Goal: Task Accomplishment & Management: Use online tool/utility

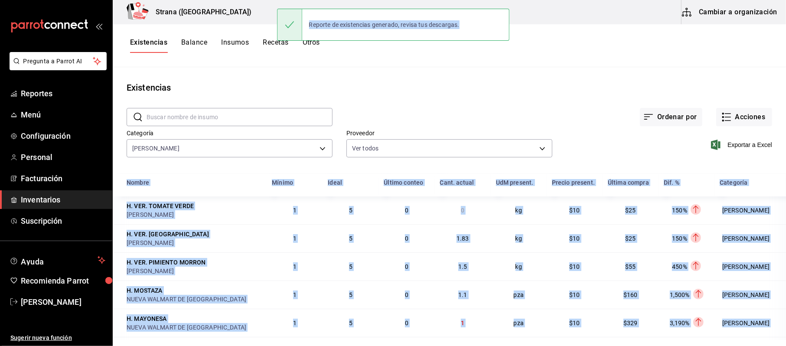
click at [66, 198] on span "Inventarios" at bounding box center [63, 200] width 85 height 12
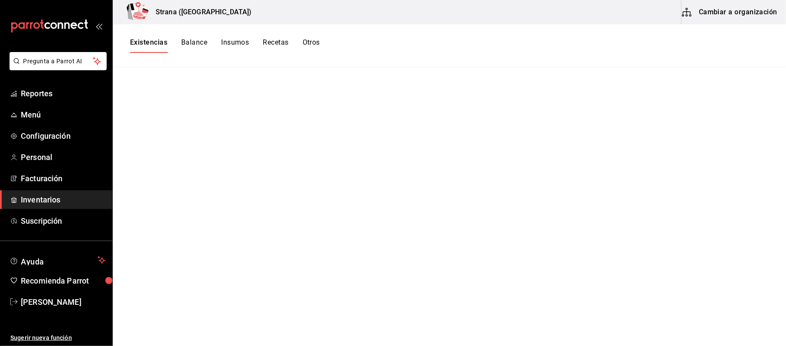
drag, startPoint x: 40, startPoint y: 197, endPoint x: 304, endPoint y: 212, distance: 264.8
click at [40, 198] on span "Inventarios" at bounding box center [63, 200] width 85 height 12
drag, startPoint x: 57, startPoint y: 197, endPoint x: 56, endPoint y: 159, distance: 38.2
click at [57, 196] on span "Inventarios" at bounding box center [63, 200] width 85 height 12
click at [47, 107] on link "Menú" at bounding box center [56, 114] width 112 height 19
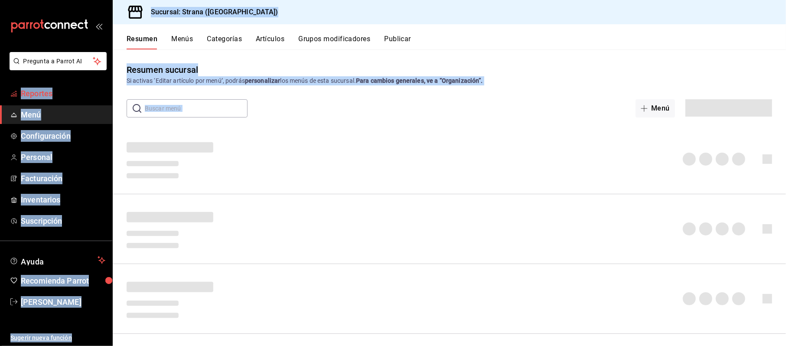
click at [42, 94] on span "Reportes" at bounding box center [63, 94] width 85 height 12
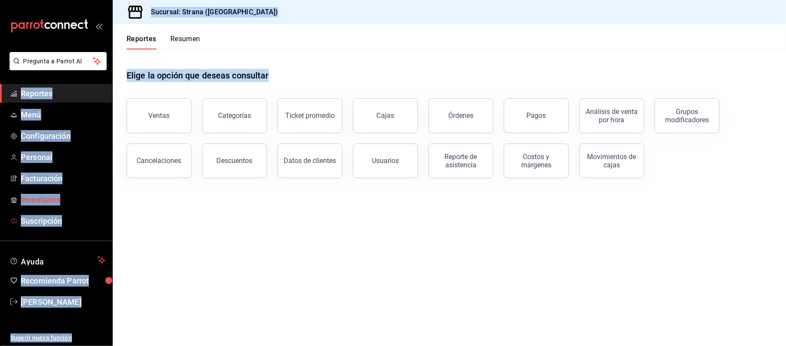
click at [43, 200] on span "Inventarios" at bounding box center [63, 200] width 85 height 12
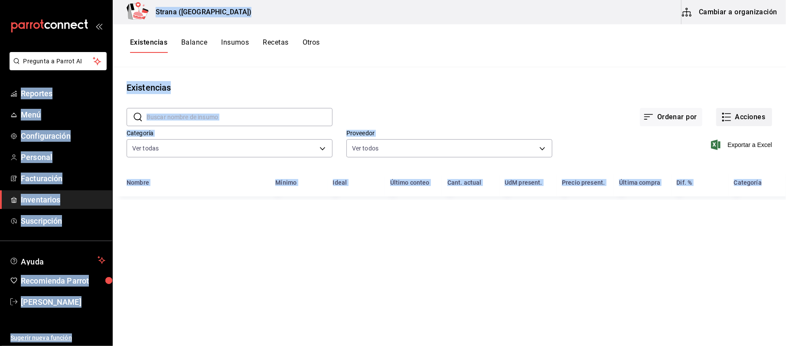
click at [737, 108] on div "Ordenar por Acciones" at bounding box center [552, 110] width 440 height 32
click at [739, 113] on button "Acciones" at bounding box center [744, 117] width 56 height 18
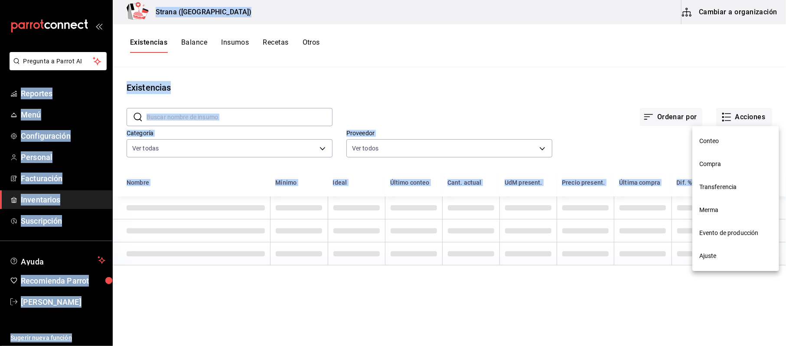
click at [720, 163] on span "Compra" at bounding box center [735, 164] width 73 height 9
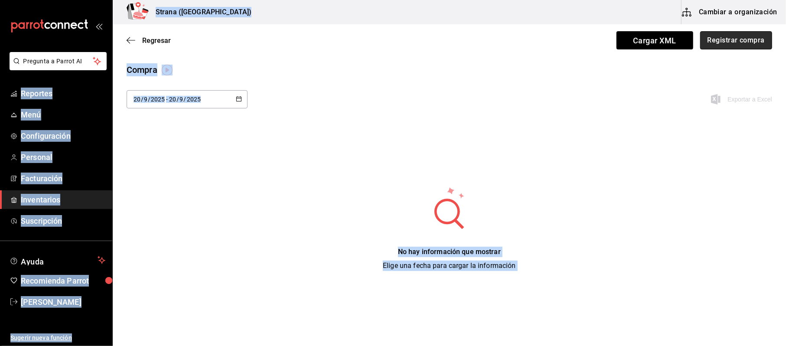
click at [760, 48] on button "Registrar compra" at bounding box center [736, 40] width 72 height 18
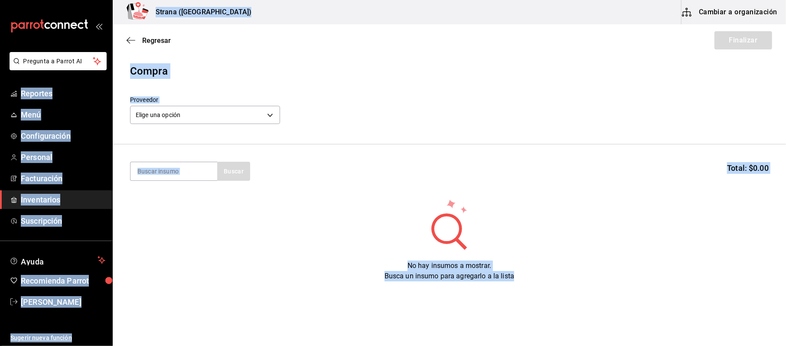
drag, startPoint x: 179, startPoint y: 186, endPoint x: 176, endPoint y: 172, distance: 14.8
click at [179, 186] on section "Buscar Total: $0.00" at bounding box center [449, 171] width 673 height 54
click at [173, 172] on input at bounding box center [173, 171] width 87 height 18
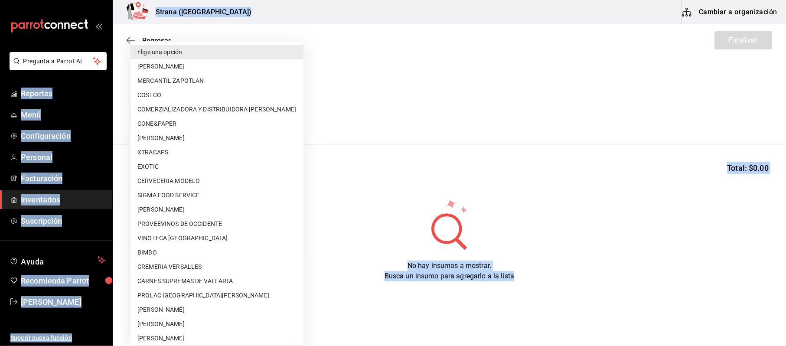
click at [179, 113] on body "Pregunta a Parrot AI Reportes Menú Configuración Personal Facturación Inventari…" at bounding box center [393, 148] width 786 height 297
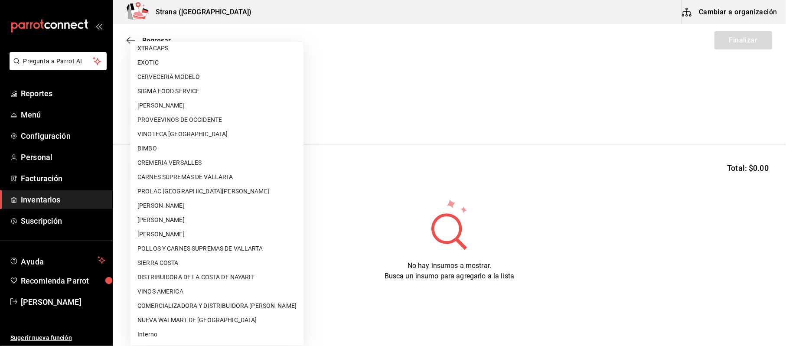
click at [539, 111] on div at bounding box center [393, 173] width 786 height 346
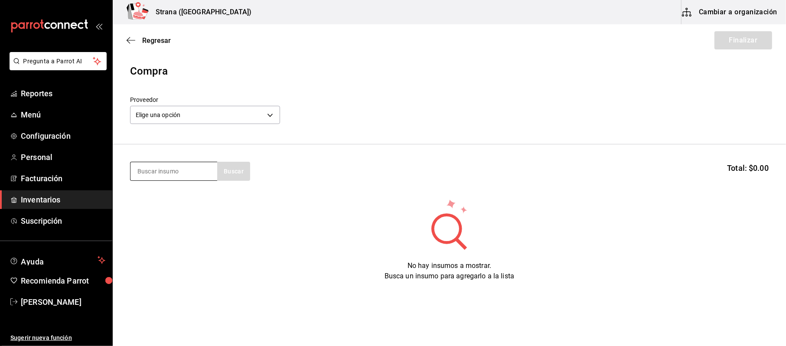
click at [174, 165] on input at bounding box center [173, 171] width 87 height 18
type input "ques"
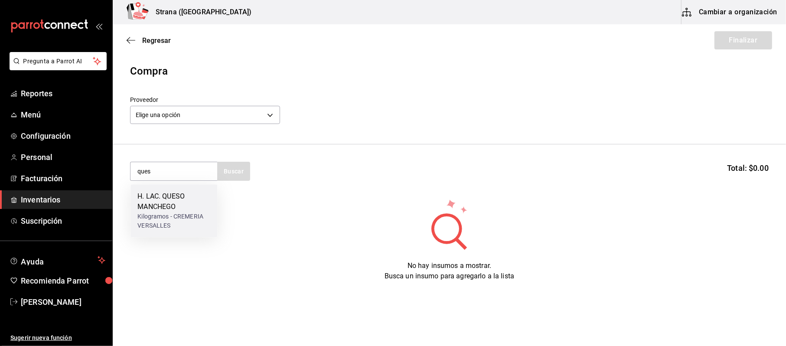
click at [143, 219] on div "Kilogramos - CREMERIA VERSALLES" at bounding box center [173, 221] width 73 height 18
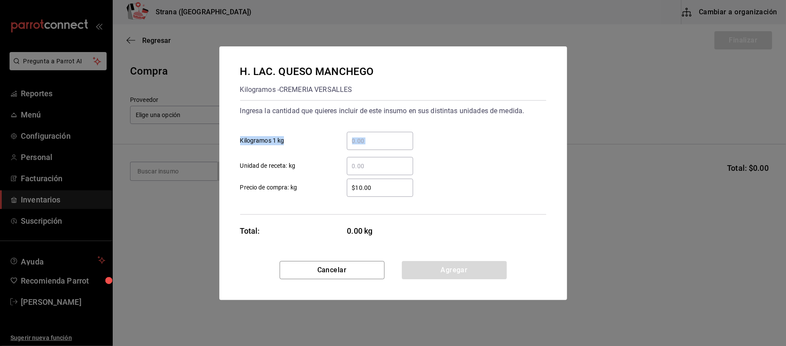
drag, startPoint x: 414, startPoint y: 139, endPoint x: 403, endPoint y: 138, distance: 10.9
click at [403, 138] on div "​ Kilogramos 1 kg" at bounding box center [389, 137] width 313 height 25
click at [402, 138] on input "​ Kilogramos 1 kg" at bounding box center [380, 141] width 66 height 10
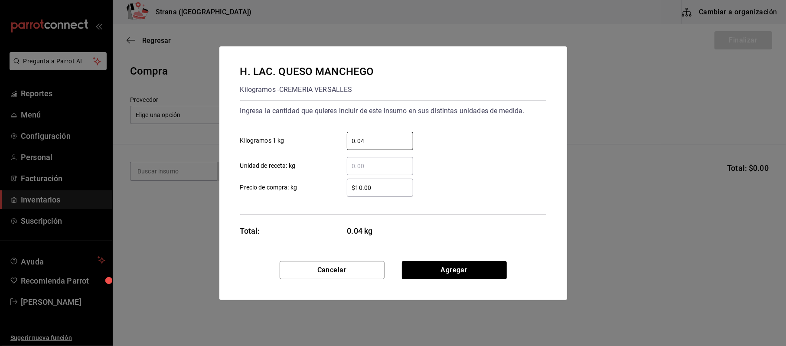
type input "0.04"
click at [440, 271] on button "Agregar" at bounding box center [454, 270] width 105 height 18
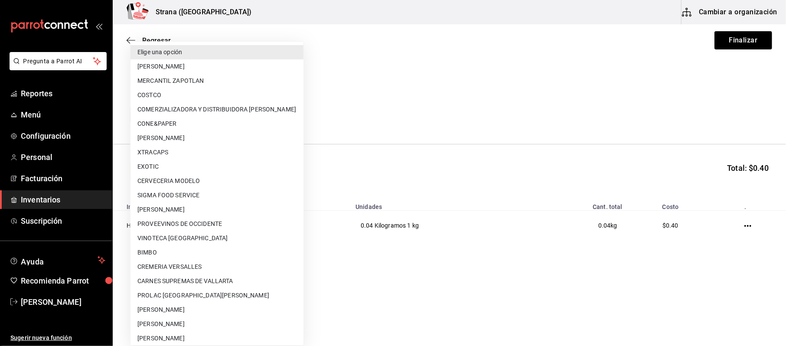
drag, startPoint x: 266, startPoint y: 120, endPoint x: 252, endPoint y: 127, distance: 15.1
click at [265, 120] on body "Pregunta a Parrot AI Reportes Menú Configuración Personal Facturación Inventari…" at bounding box center [393, 148] width 786 height 297
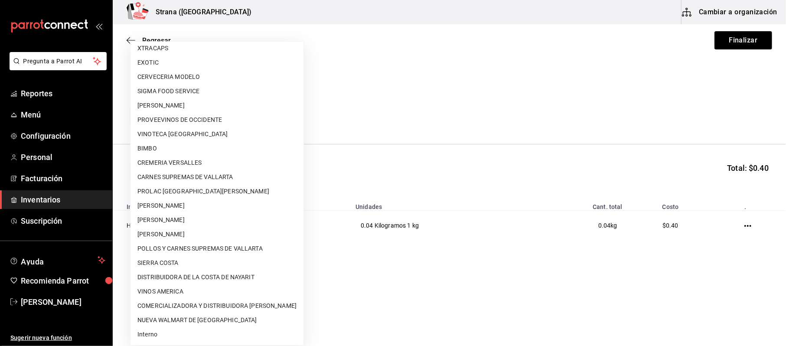
click at [162, 333] on li "Interno" at bounding box center [216, 334] width 173 height 14
type input "8f59523e-768f-4f75-81e2-699d8d2926c5"
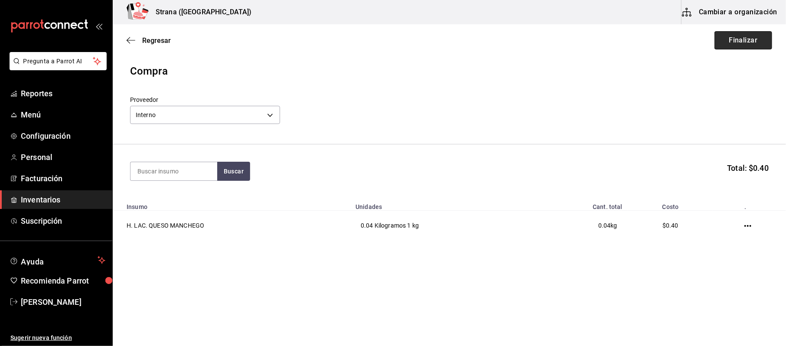
click at [746, 42] on button "Finalizar" at bounding box center [743, 40] width 58 height 18
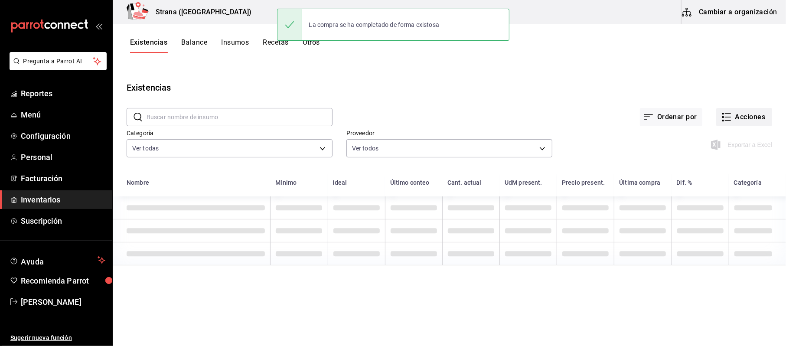
click at [751, 115] on button "Acciones" at bounding box center [744, 117] width 56 height 18
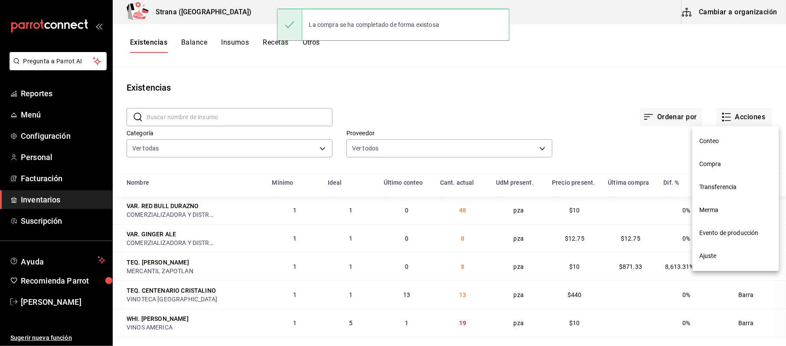
click at [716, 212] on span "Merma" at bounding box center [735, 209] width 73 height 9
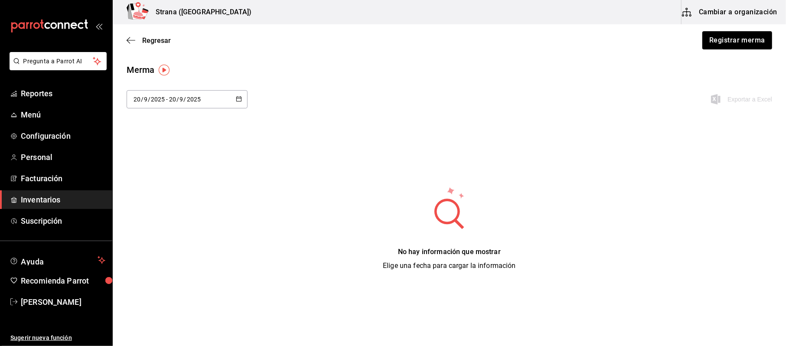
drag, startPoint x: 729, startPoint y: 15, endPoint x: 727, endPoint y: 19, distance: 4.5
click at [727, 19] on button "Cambiar a organización" at bounding box center [730, 12] width 98 height 24
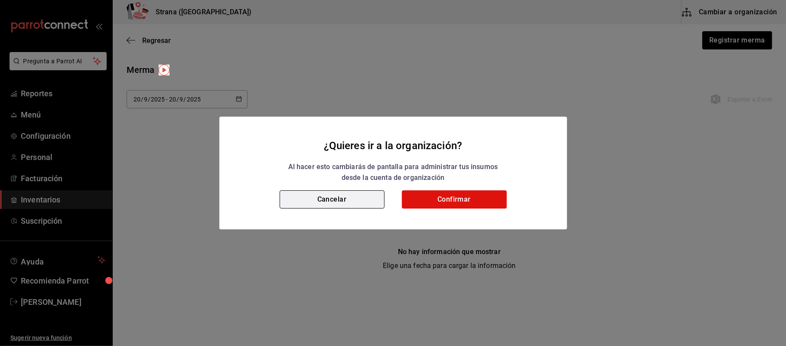
drag, startPoint x: 309, startPoint y: 195, endPoint x: 505, endPoint y: 160, distance: 198.7
click at [309, 196] on button "Cancelar" at bounding box center [332, 199] width 105 height 18
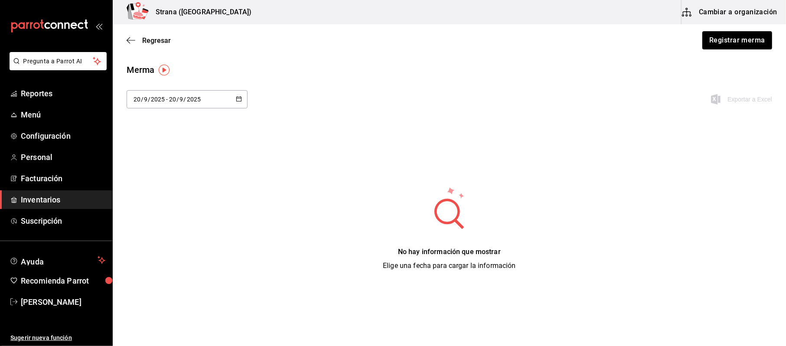
click at [749, 26] on div "Regresar Registrar merma" at bounding box center [449, 40] width 673 height 32
click at [733, 44] on button "Registrar merma" at bounding box center [736, 40] width 71 height 18
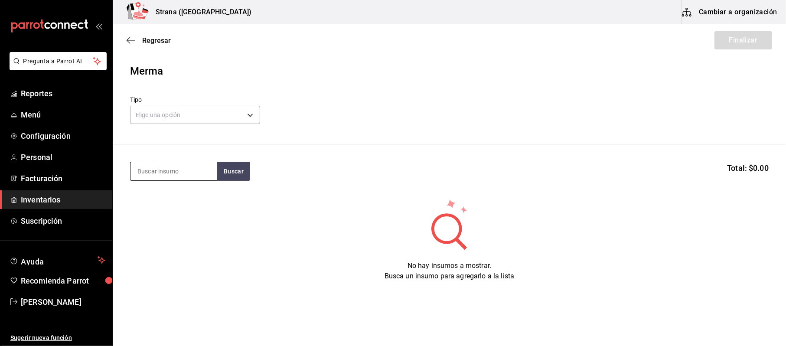
click at [173, 173] on input at bounding box center [173, 171] width 87 height 18
type input "piña"
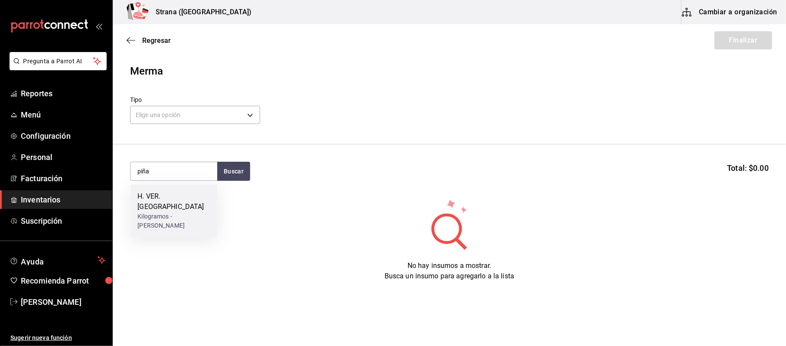
click at [150, 214] on div "Kilogramos - [PERSON_NAME]" at bounding box center [173, 221] width 73 height 18
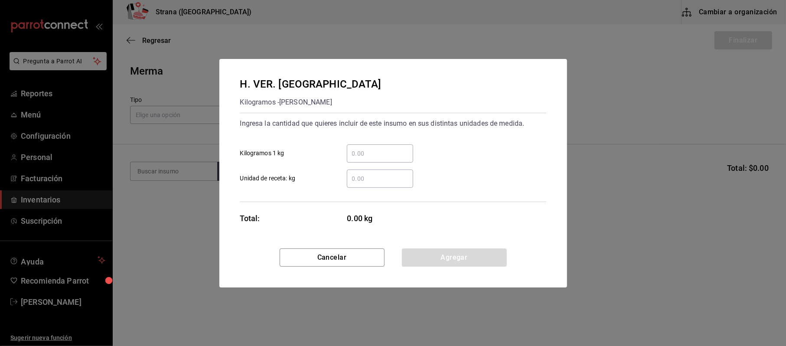
click at [389, 156] on input "​ Kilogramos 1 kg" at bounding box center [380, 153] width 66 height 10
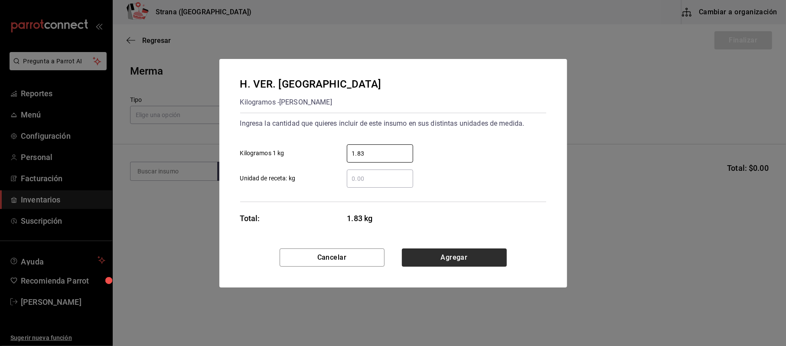
type input "1.83"
click at [452, 257] on button "Agregar" at bounding box center [454, 257] width 105 height 18
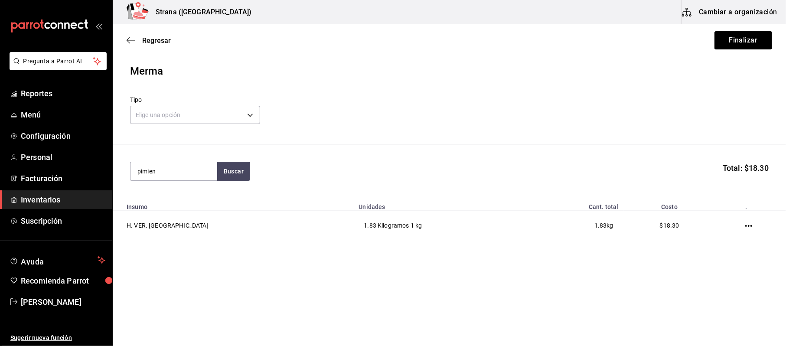
type input "pimien"
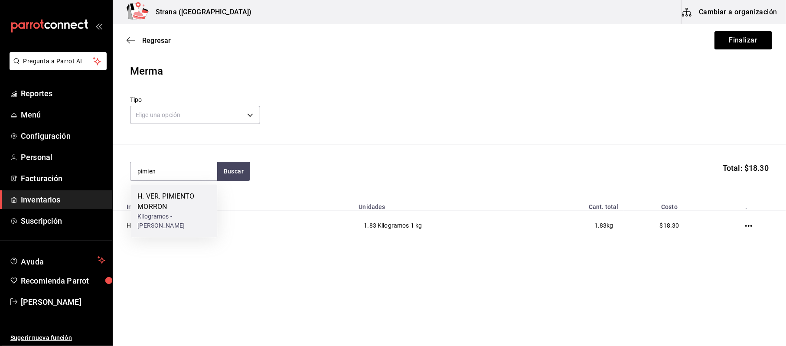
click at [161, 203] on div "H. VER. PIMIENTO MORRON" at bounding box center [173, 201] width 73 height 21
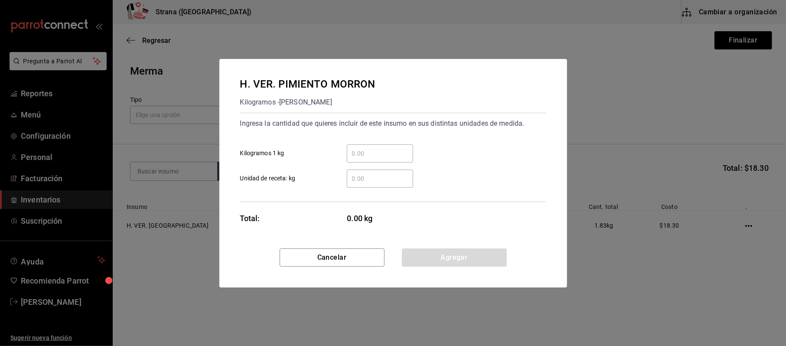
click at [380, 160] on div "​" at bounding box center [380, 153] width 66 height 18
click at [380, 159] on input "​ Kilogramos 1 kg" at bounding box center [380, 153] width 66 height 10
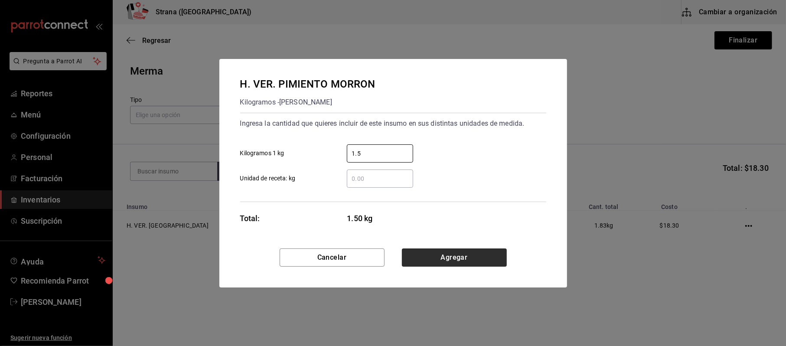
type input "1.5"
click at [460, 257] on button "Agregar" at bounding box center [454, 257] width 105 height 18
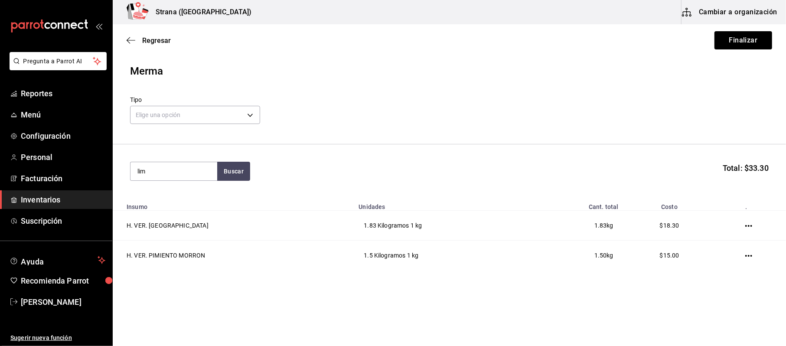
type input "lim"
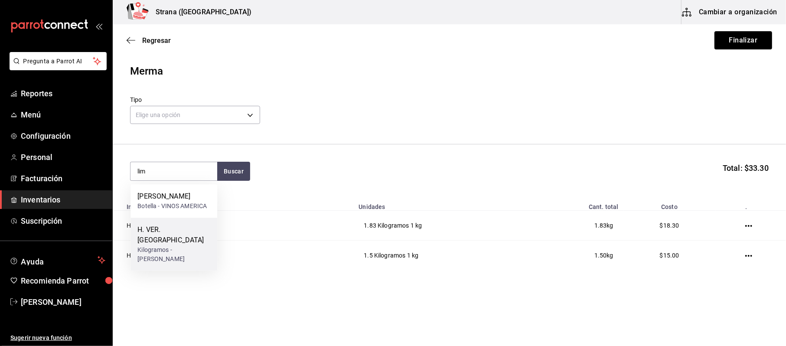
click at [205, 247] on div "Kilogramos - [PERSON_NAME]" at bounding box center [173, 254] width 73 height 18
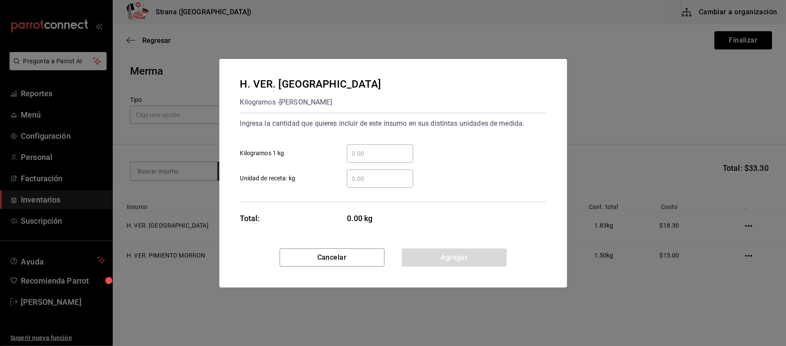
click at [377, 153] on input "​ Kilogramos 1 kg" at bounding box center [380, 153] width 66 height 10
type input "0.45"
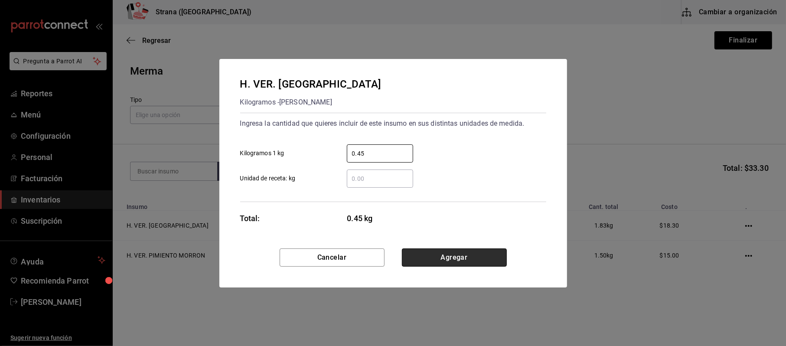
click at [453, 258] on button "Agregar" at bounding box center [454, 257] width 105 height 18
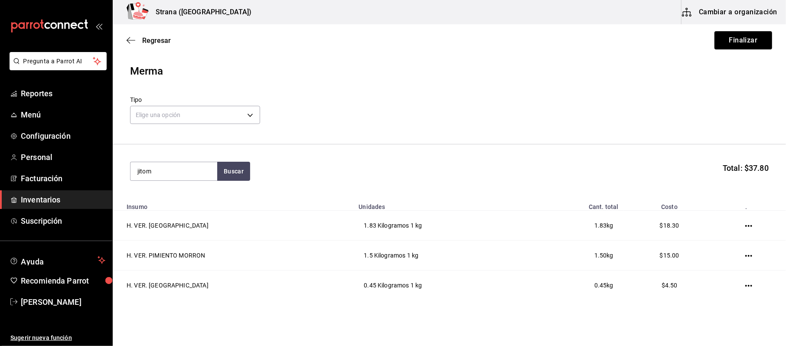
type input "jitom"
click at [172, 212] on div "Kilogramos - [PERSON_NAME]" at bounding box center [173, 211] width 73 height 18
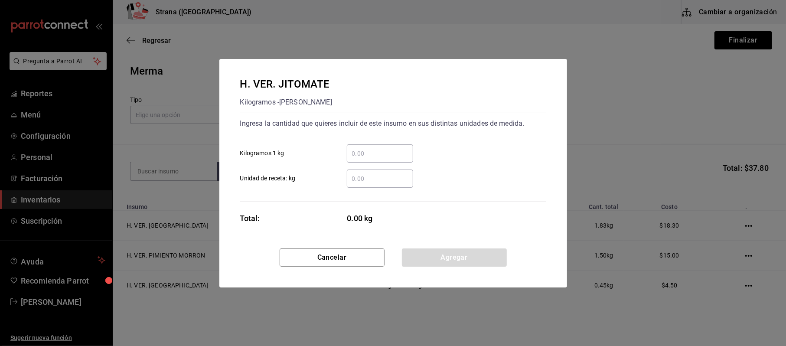
click at [371, 155] on input "​ Kilogramos 1 kg" at bounding box center [380, 153] width 66 height 10
type input "0.34"
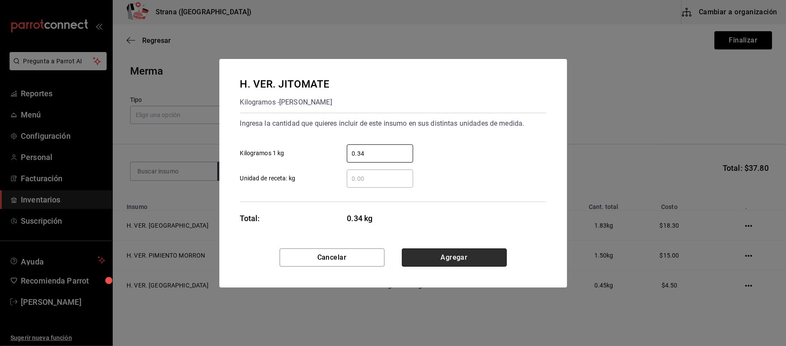
click at [440, 252] on button "Agregar" at bounding box center [454, 257] width 105 height 18
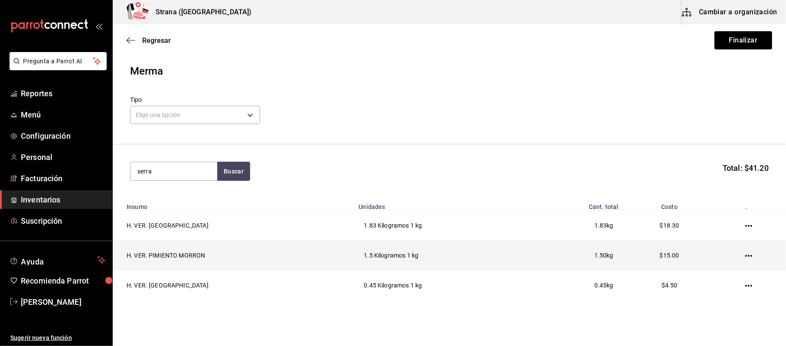
type input "serra"
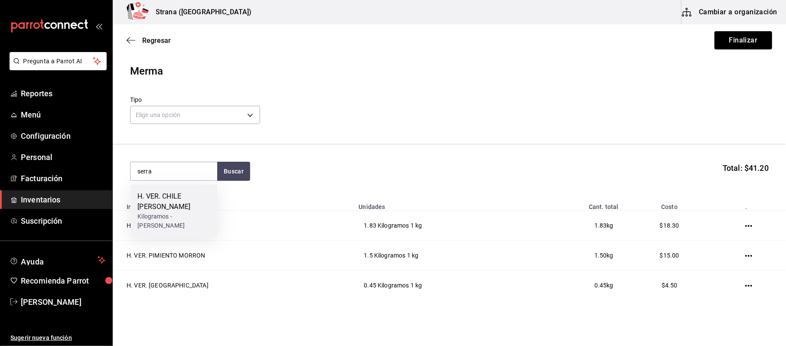
click at [161, 212] on div "Kilogramos - [PERSON_NAME]" at bounding box center [173, 221] width 73 height 18
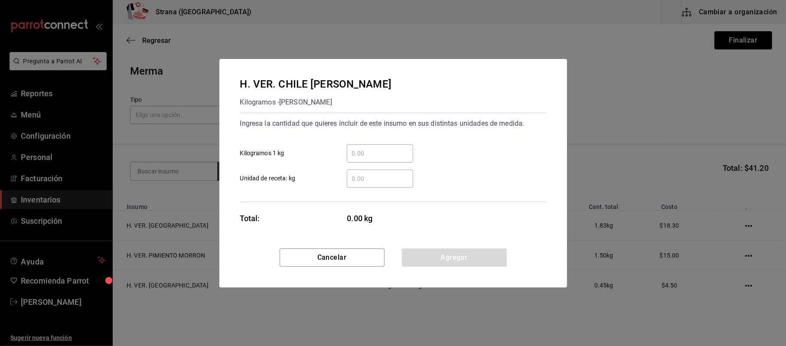
click at [373, 152] on input "​ Kilogramos 1 kg" at bounding box center [380, 153] width 66 height 10
type input "0.2"
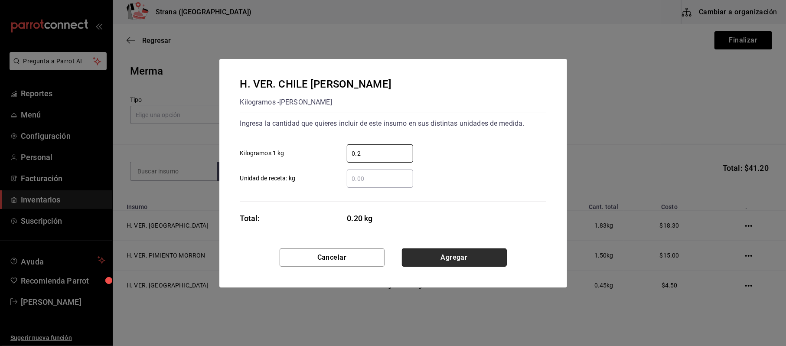
click at [489, 260] on button "Agregar" at bounding box center [454, 257] width 105 height 18
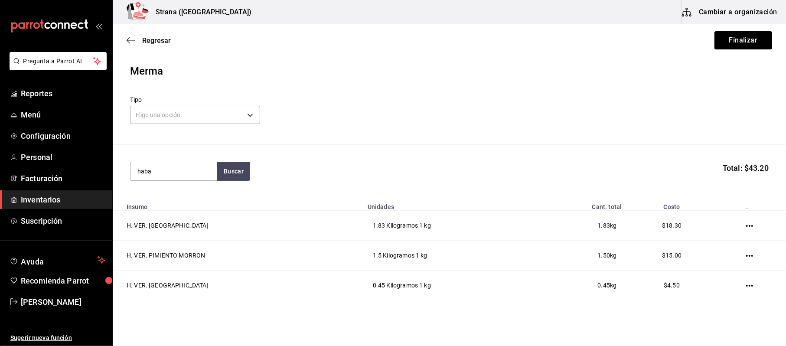
type input "haba"
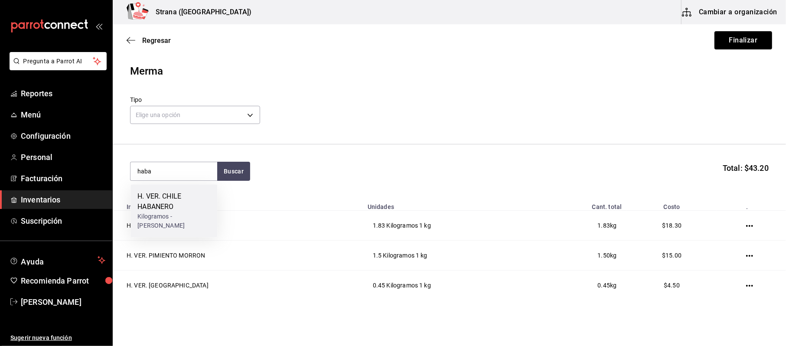
click at [161, 212] on div "H. VER. CHILE HABANERO" at bounding box center [173, 201] width 73 height 21
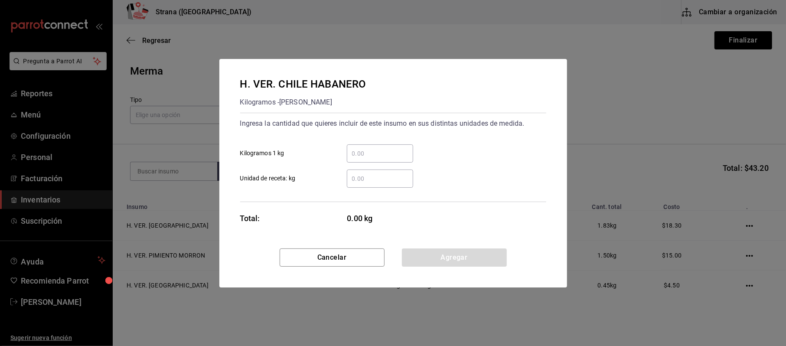
click at [351, 156] on input "​ Kilogramos 1 kg" at bounding box center [380, 153] width 66 height 10
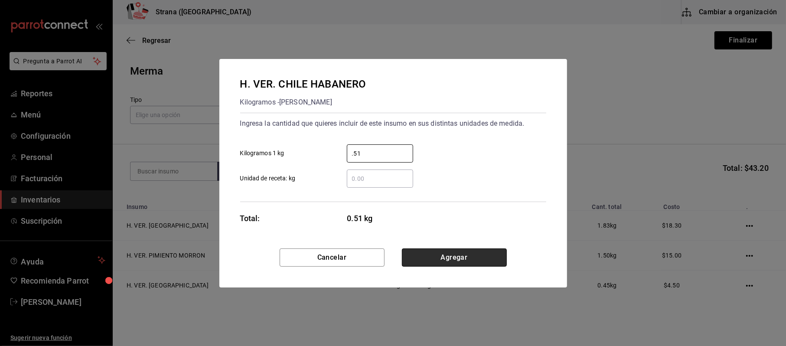
type input "0.51"
click at [469, 255] on button "Agregar" at bounding box center [454, 257] width 105 height 18
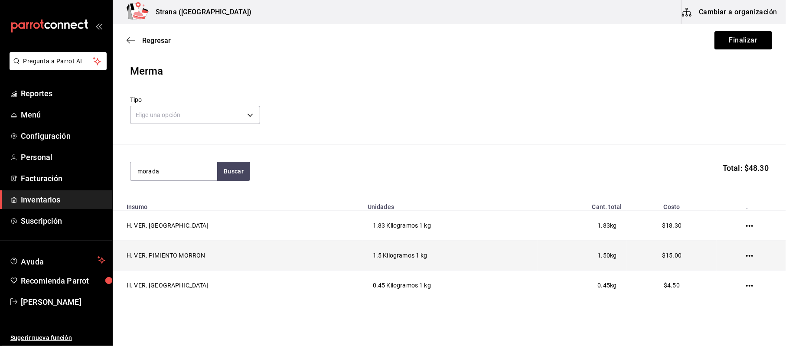
type input "morada"
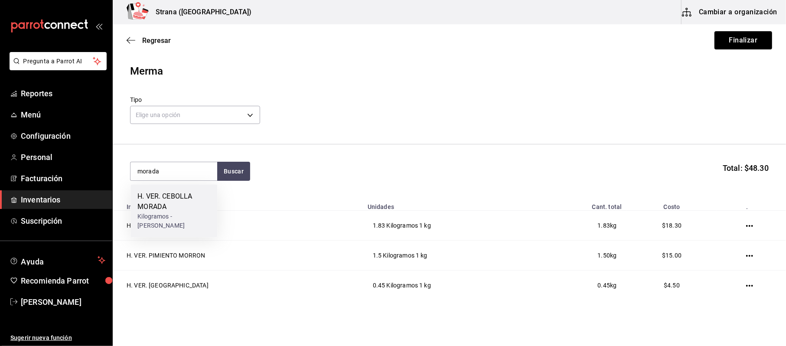
click at [169, 206] on div "H. VER. CEBOLLA MORADA" at bounding box center [173, 201] width 73 height 21
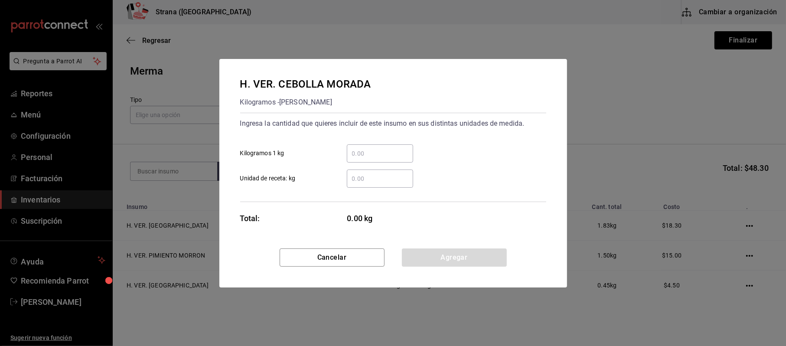
click at [388, 157] on input "​ Kilogramos 1 kg" at bounding box center [380, 153] width 66 height 10
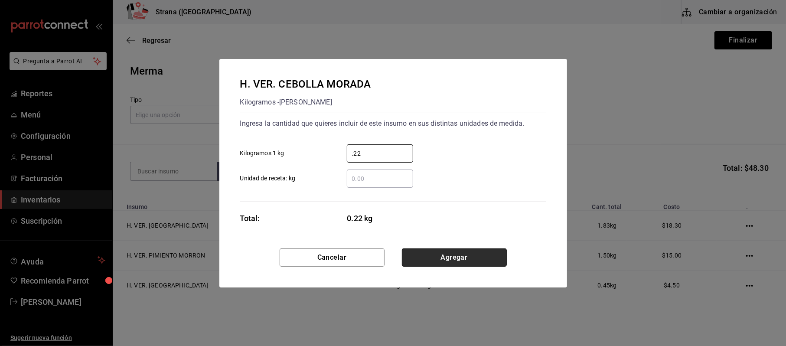
type input "0.22"
click at [473, 251] on button "Agregar" at bounding box center [454, 257] width 105 height 18
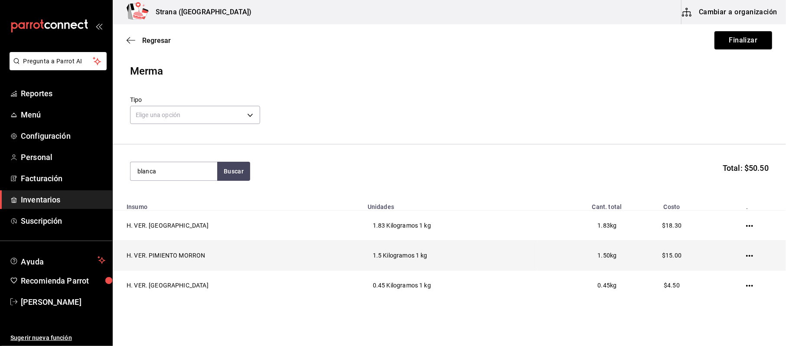
type input "blanca"
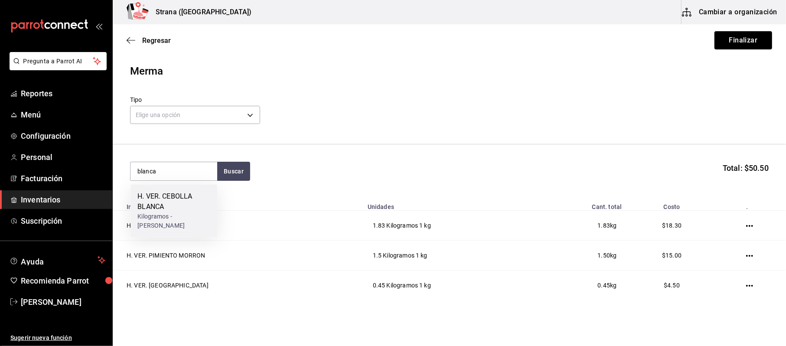
click at [174, 214] on div "Kilogramos - [PERSON_NAME]" at bounding box center [173, 221] width 73 height 18
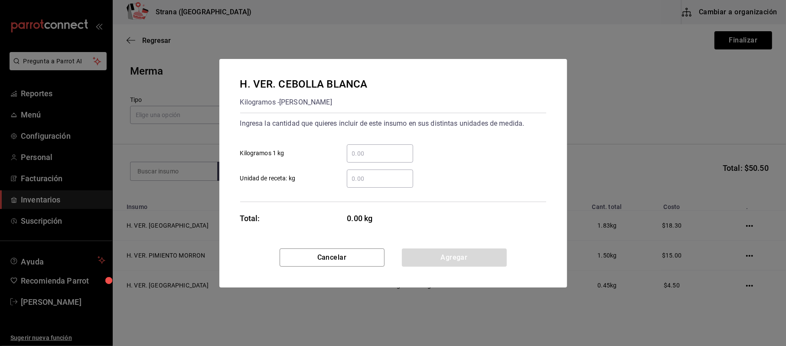
click at [425, 146] on div "​ Kilogramos 1 kg" at bounding box center [389, 149] width 313 height 25
click at [401, 158] on input "​ Kilogramos 1 kg" at bounding box center [380, 153] width 66 height 10
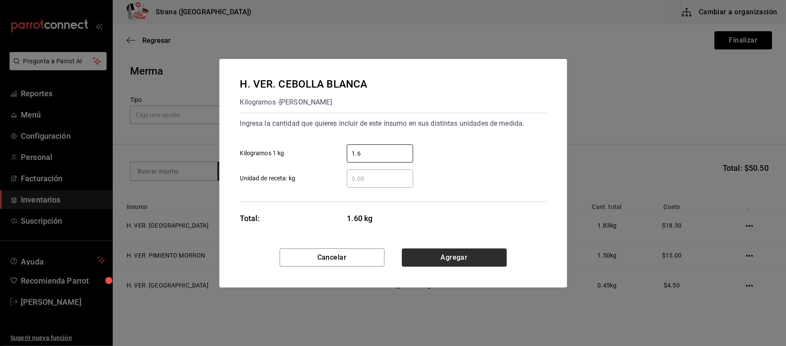
type input "1.6"
click at [451, 250] on button "Agregar" at bounding box center [454, 257] width 105 height 18
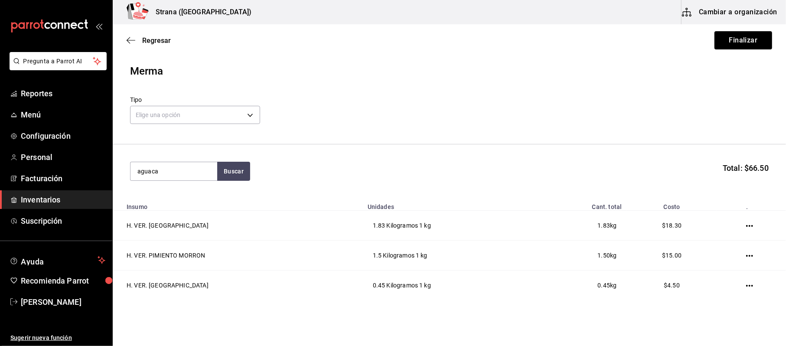
type input "aguaca"
click at [175, 205] on div "Kilogramos - [PERSON_NAME]" at bounding box center [173, 211] width 73 height 18
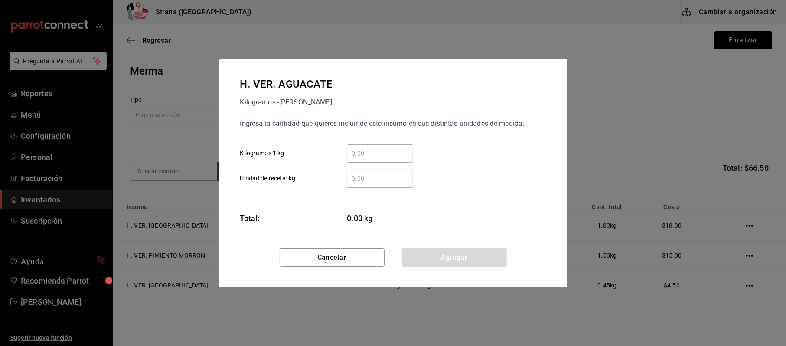
click at [354, 156] on input "​ Kilogramos 1 kg" at bounding box center [380, 153] width 66 height 10
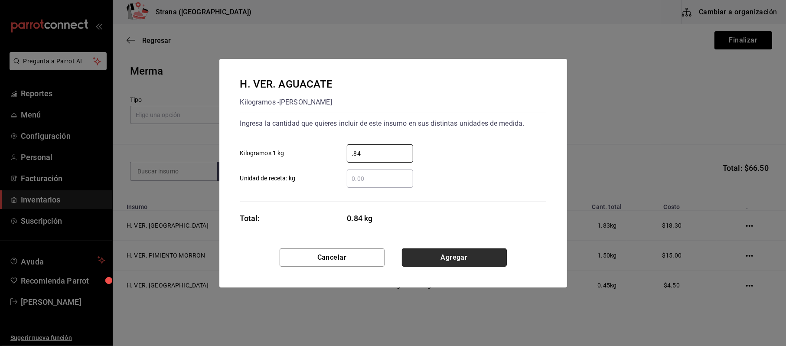
type input "0.84"
click at [444, 257] on button "Agregar" at bounding box center [454, 257] width 105 height 18
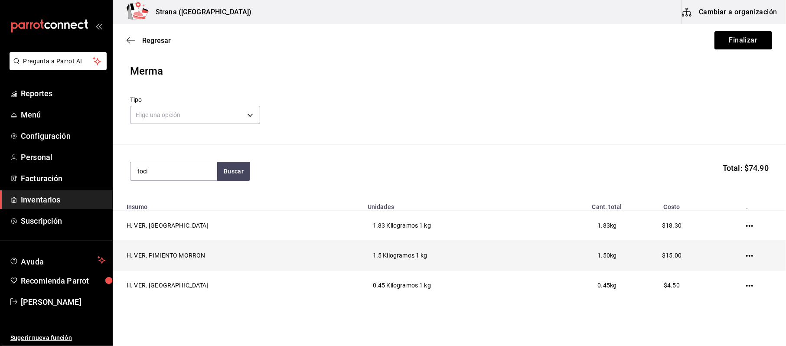
type input "toci"
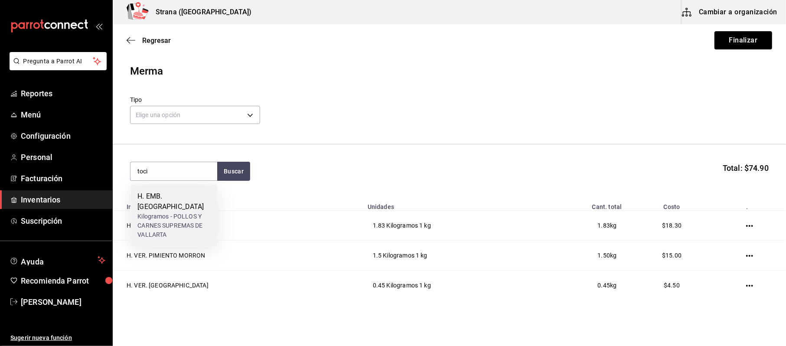
click at [186, 201] on div "H. EMB. [GEOGRAPHIC_DATA]" at bounding box center [173, 201] width 73 height 21
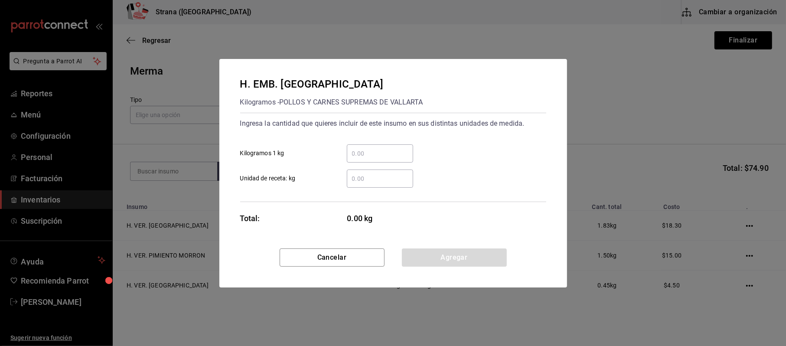
click at [375, 160] on div "​" at bounding box center [380, 153] width 66 height 18
click at [375, 159] on input "​ Kilogramos 1 kg" at bounding box center [380, 153] width 66 height 10
type input "1"
click at [481, 257] on button "Agregar" at bounding box center [454, 257] width 105 height 18
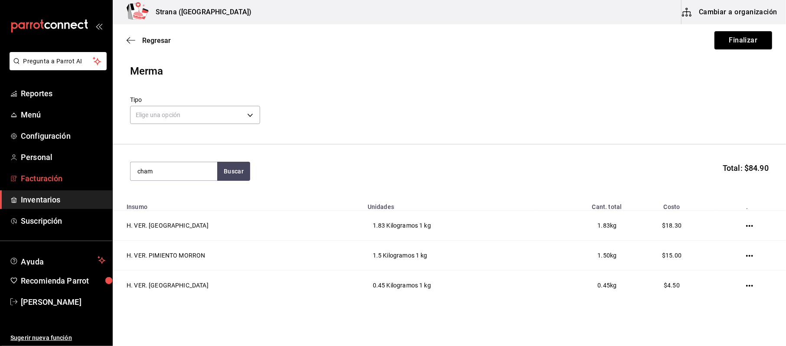
type input "cham"
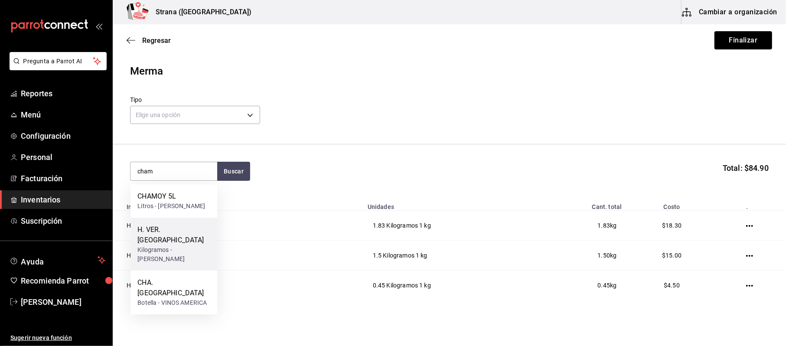
click at [151, 245] on div "H. VER. [GEOGRAPHIC_DATA]" at bounding box center [173, 235] width 73 height 21
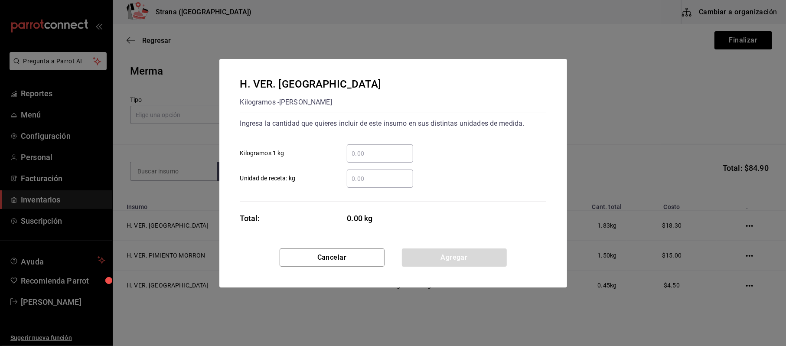
click at [392, 146] on div "​" at bounding box center [380, 153] width 66 height 18
click at [392, 148] on input "​ Kilogramos 1 kg" at bounding box center [380, 153] width 66 height 10
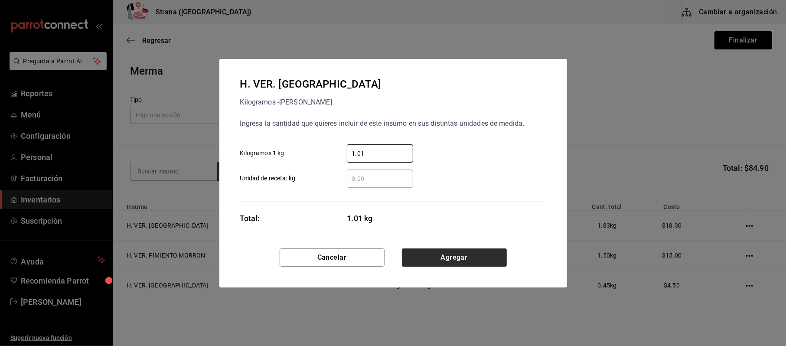
type input "1.01"
click at [451, 259] on button "Agregar" at bounding box center [454, 257] width 105 height 18
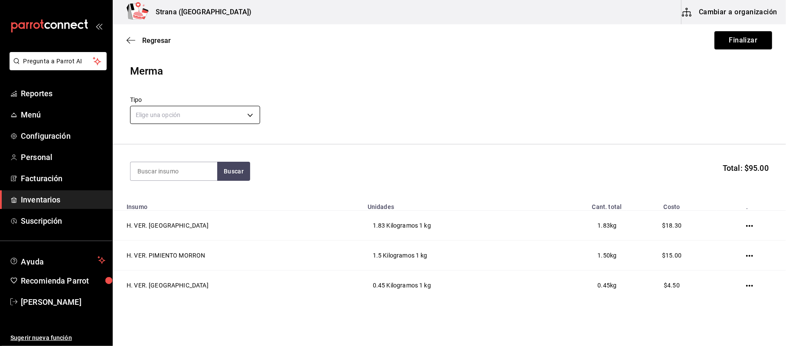
click at [182, 118] on body "Pregunta a Parrot AI Reportes Menú Configuración Personal Facturación Inventari…" at bounding box center [393, 148] width 786 height 297
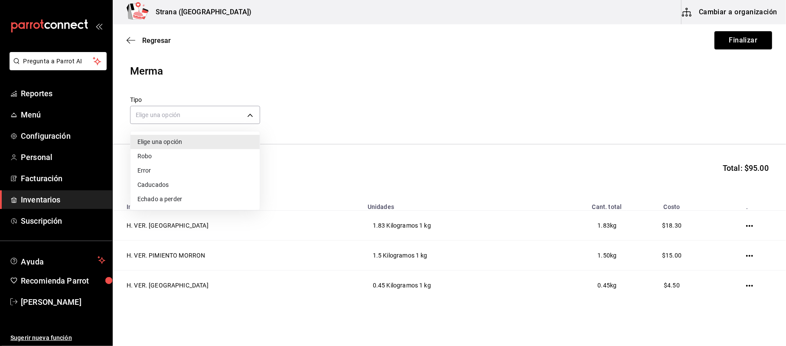
drag, startPoint x: 164, startPoint y: 184, endPoint x: 257, endPoint y: 165, distance: 95.1
click at [165, 184] on li "Caducados" at bounding box center [194, 185] width 129 height 14
type input "EXPIRED"
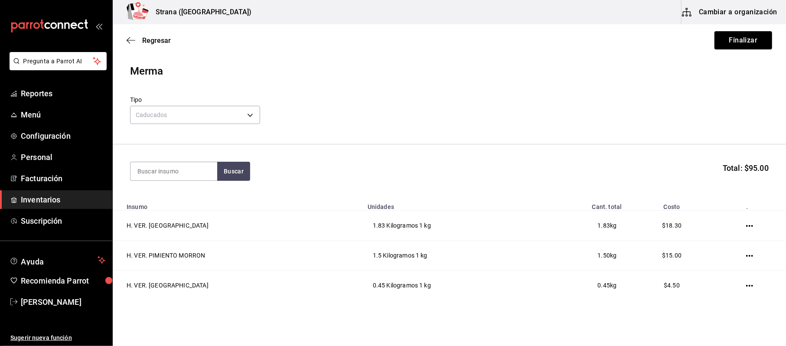
click at [744, 29] on div "Regresar Finalizar" at bounding box center [449, 40] width 673 height 32
click at [743, 35] on button "Finalizar" at bounding box center [743, 40] width 58 height 18
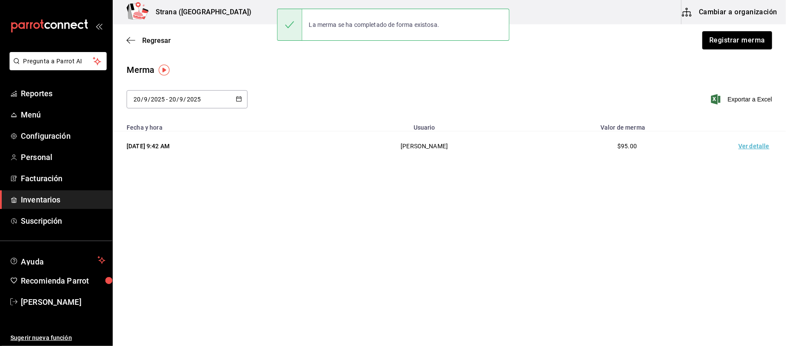
click at [756, 147] on td "Ver detalle" at bounding box center [755, 146] width 61 height 30
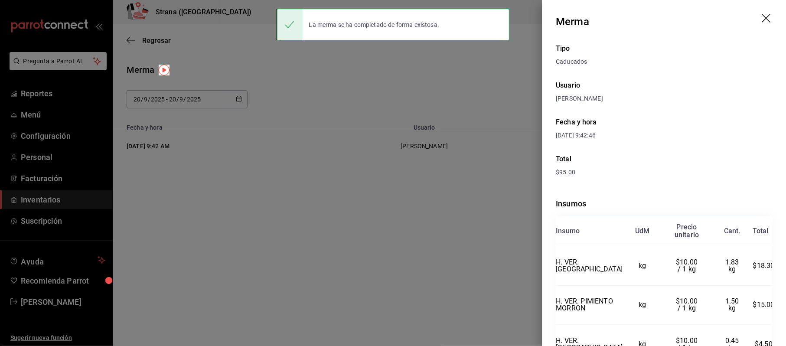
click at [68, 207] on div at bounding box center [393, 173] width 786 height 346
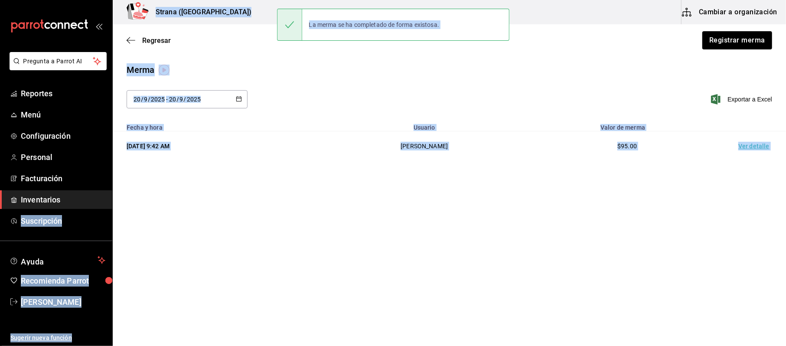
drag, startPoint x: 67, startPoint y: 198, endPoint x: 94, endPoint y: 198, distance: 26.9
click at [67, 198] on span "Inventarios" at bounding box center [63, 200] width 85 height 12
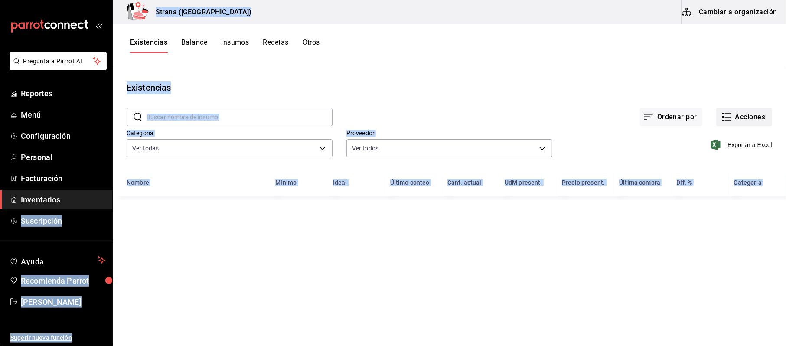
click at [751, 108] on button "Acciones" at bounding box center [744, 117] width 56 height 18
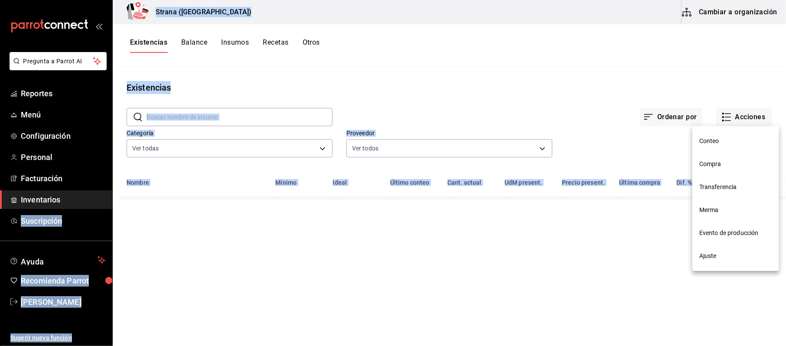
click at [729, 166] on span "Compra" at bounding box center [735, 164] width 73 height 9
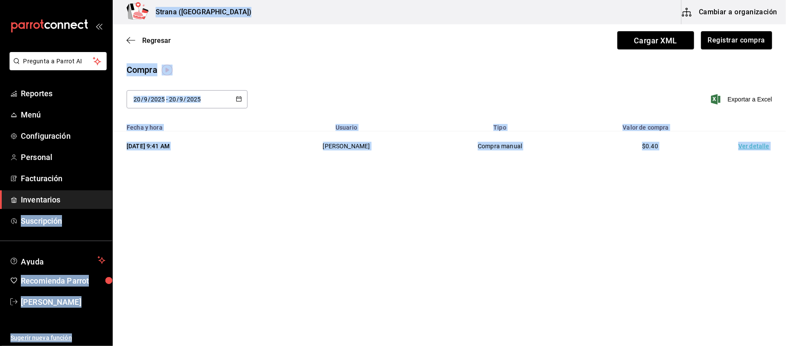
click at [756, 144] on td "Ver detalle" at bounding box center [755, 146] width 61 height 30
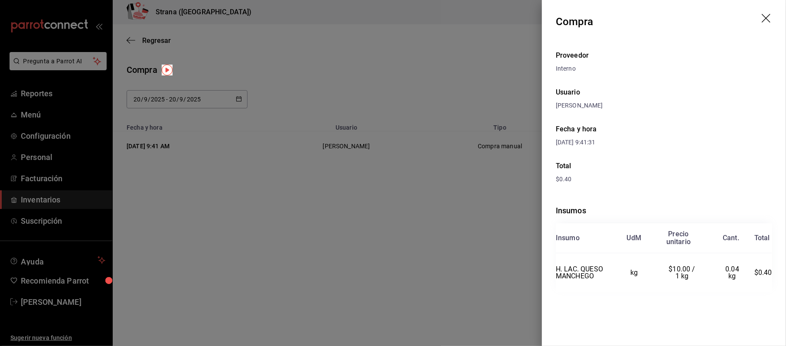
drag, startPoint x: 85, startPoint y: 213, endPoint x: 73, endPoint y: 212, distance: 12.2
click at [81, 212] on div at bounding box center [393, 173] width 786 height 346
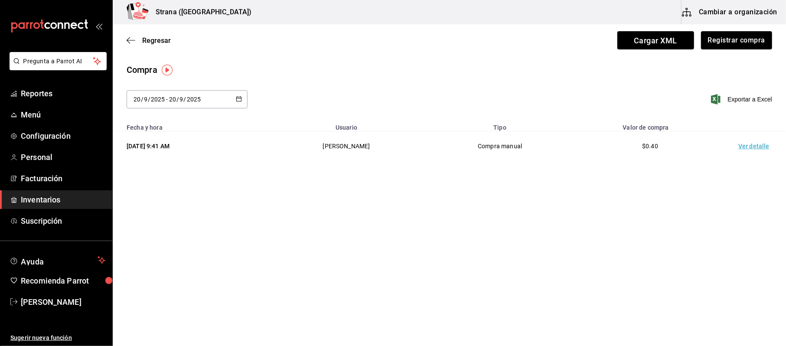
click at [58, 200] on span "Inventarios" at bounding box center [63, 200] width 85 height 12
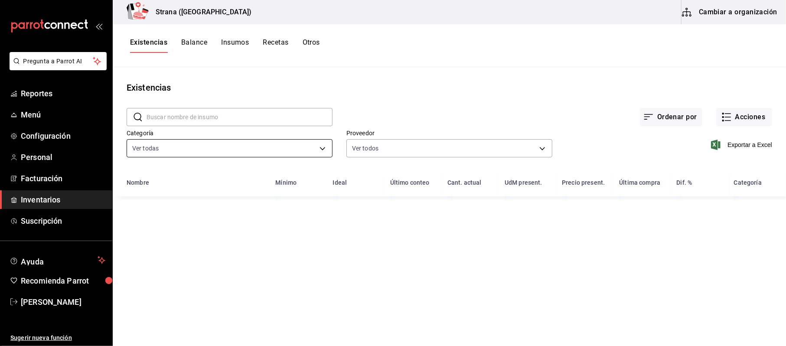
click at [238, 152] on body "Pregunta a Parrot AI Reportes Menú Configuración Personal Facturación Inventari…" at bounding box center [393, 170] width 786 height 340
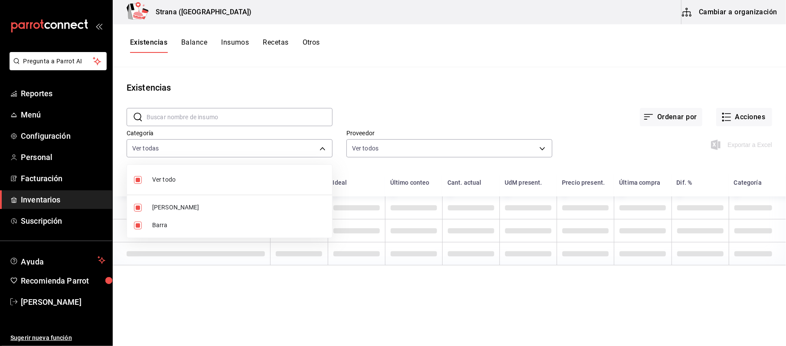
click at [198, 219] on li "Barra" at bounding box center [229, 225] width 205 height 18
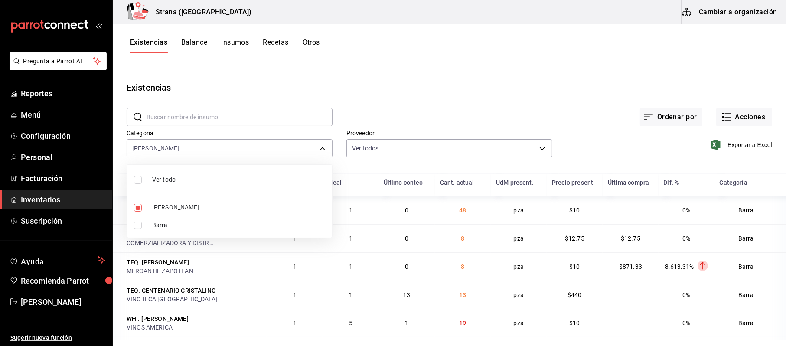
type input "b11263f3-316c-490f-b5ca-428fcbb9defe"
checkbox input "false"
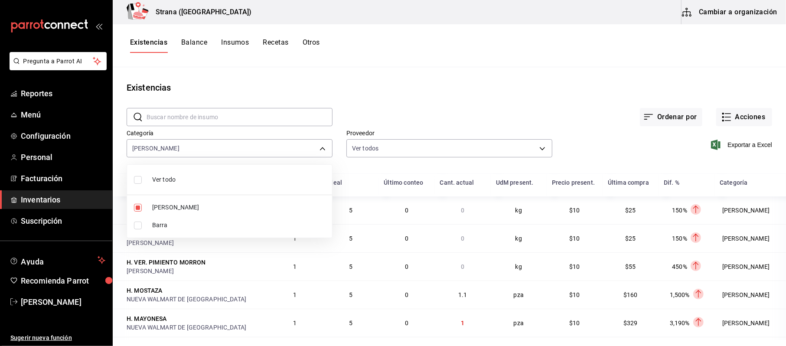
click at [734, 153] on div at bounding box center [393, 173] width 786 height 346
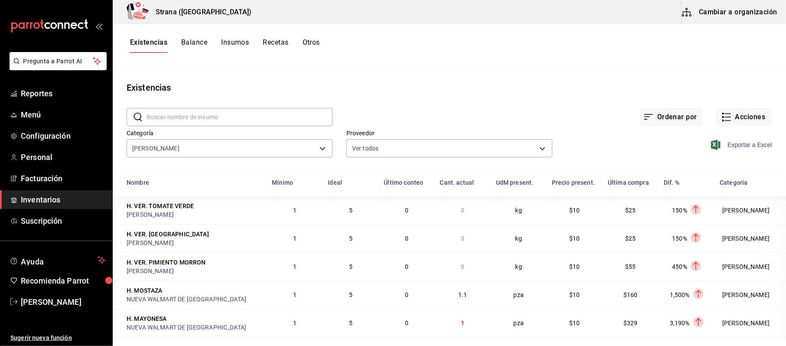
click at [743, 141] on span "Exportar a Excel" at bounding box center [742, 145] width 59 height 10
drag, startPoint x: 35, startPoint y: 199, endPoint x: 51, endPoint y: 195, distance: 16.1
click at [36, 199] on span "Inventarios" at bounding box center [63, 200] width 85 height 12
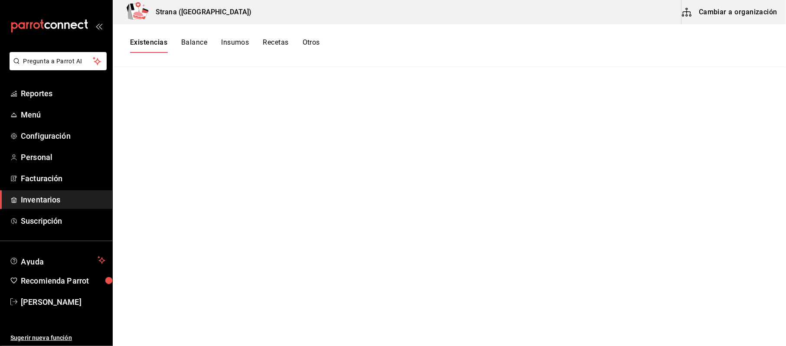
click at [728, 111] on main at bounding box center [449, 203] width 673 height 273
click at [730, 106] on main at bounding box center [449, 203] width 673 height 273
click at [731, 101] on main at bounding box center [449, 203] width 673 height 273
click at [35, 203] on span "Inventarios" at bounding box center [63, 200] width 85 height 12
